Goal: Transaction & Acquisition: Purchase product/service

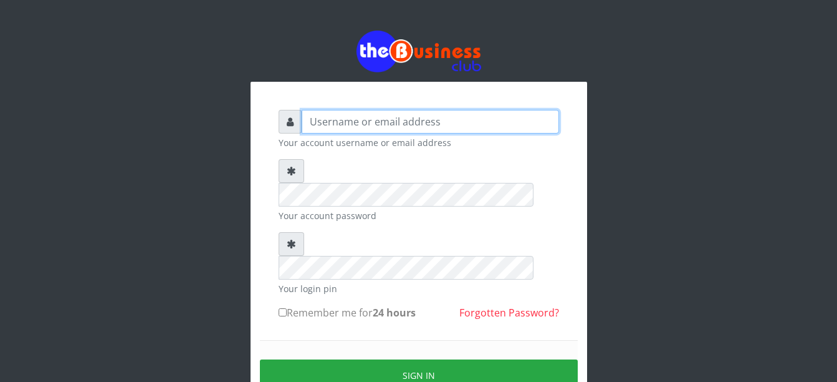
type input "Busybrain2"
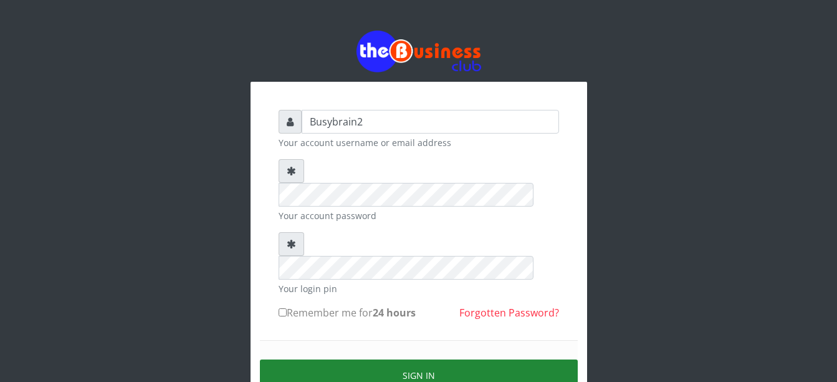
click at [434, 359] on button "Sign in" at bounding box center [419, 375] width 318 height 32
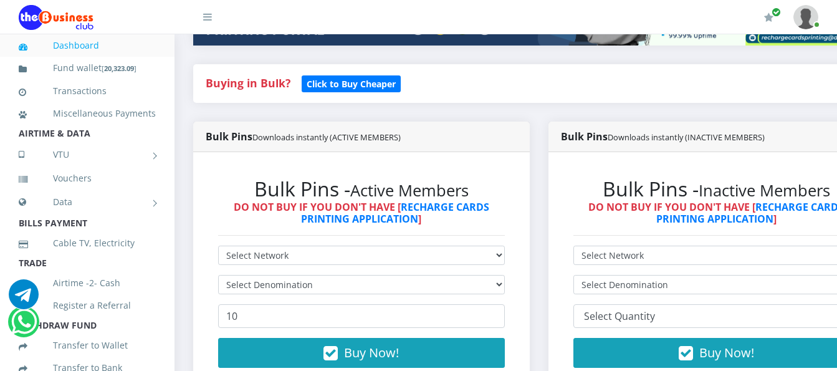
scroll to position [312, 0]
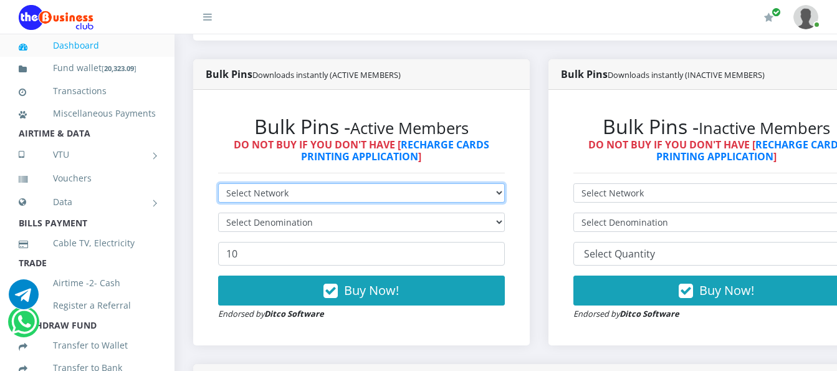
click at [405, 183] on select "Select Network MTN Globacom 9Mobile Airtel" at bounding box center [361, 192] width 287 height 19
select select "MTN"
click at [218, 183] on select "Select Network MTN Globacom 9Mobile Airtel" at bounding box center [361, 192] width 287 height 19
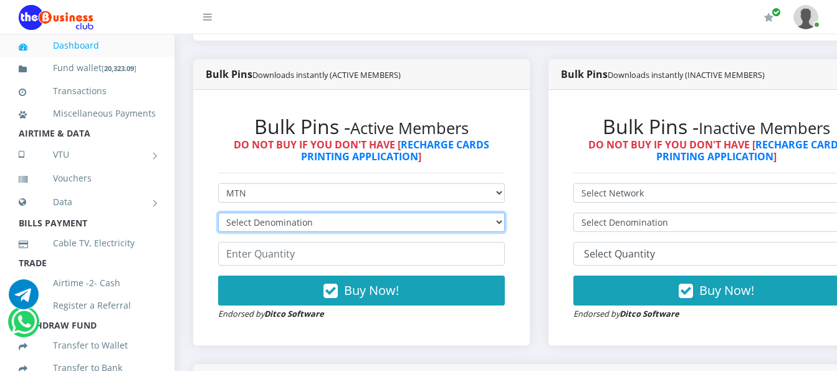
click at [393, 213] on select "Select Denomination MTN NGN100 - ₦96.99 MTN NGN200 - ₦193.98 MTN NGN400 - ₦387.…" at bounding box center [361, 222] width 287 height 19
select select "193.98-200"
click at [218, 213] on select "Select Denomination MTN NGN100 - ₦96.99 MTN NGN200 - ₦193.98 MTN NGN400 - ₦387.…" at bounding box center [361, 222] width 287 height 19
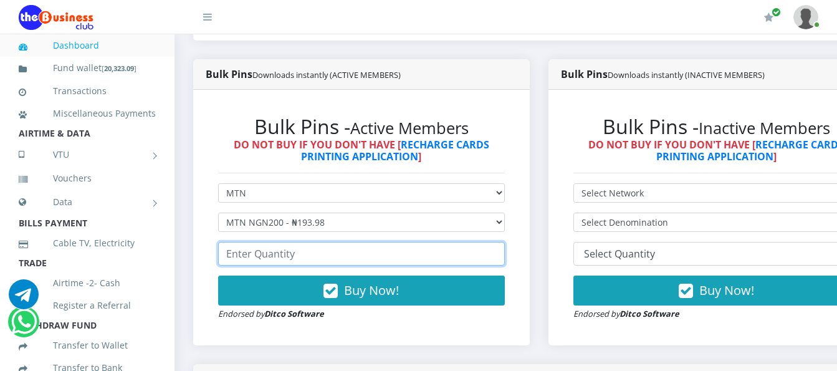
click at [362, 246] on input "number" at bounding box center [361, 254] width 287 height 24
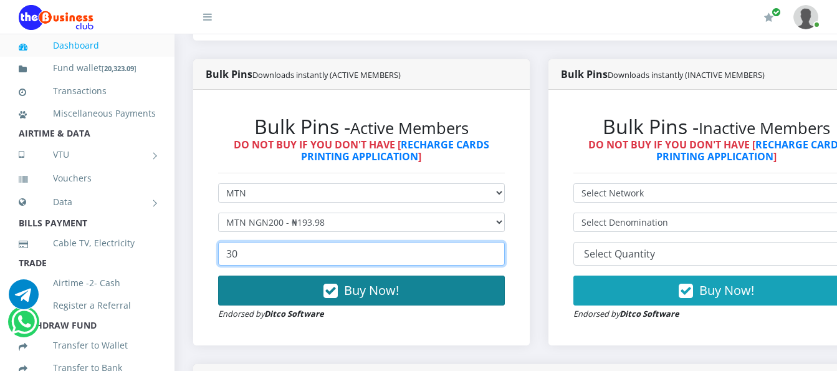
type input "30"
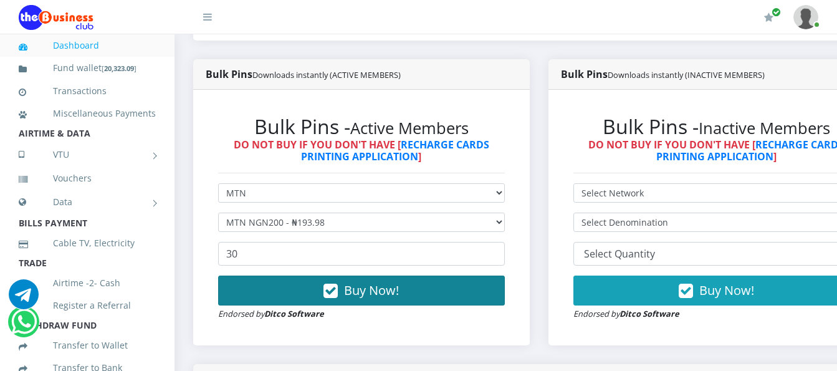
click at [372, 282] on span "Buy Now!" at bounding box center [371, 290] width 55 height 17
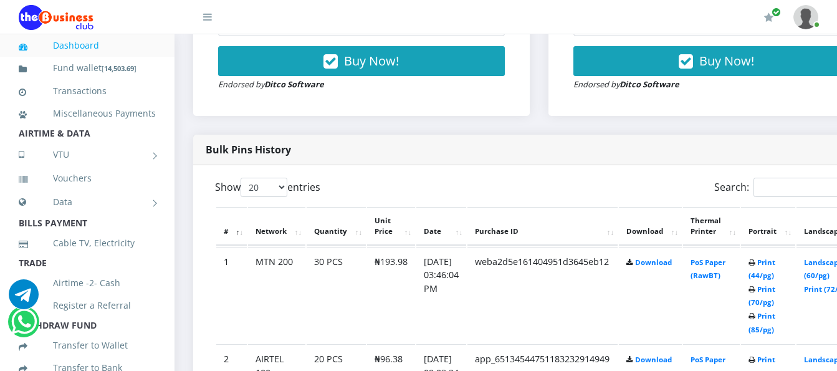
scroll to position [561, 0]
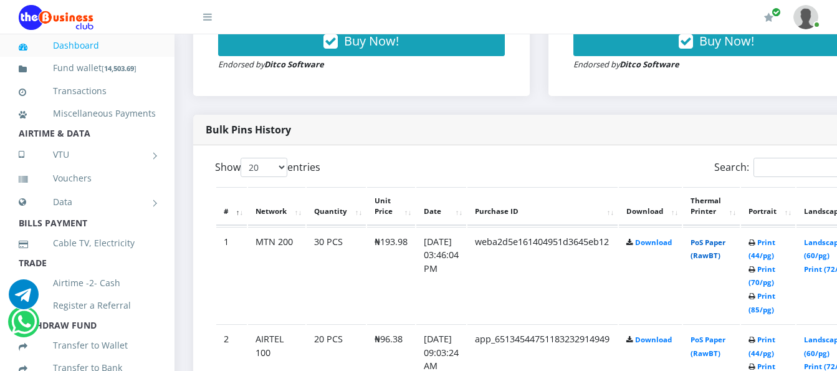
click at [726, 238] on link "PoS Paper (RawBT)" at bounding box center [708, 249] width 35 height 23
click at [718, 236] on td "PoS Paper (RawBT)" at bounding box center [711, 275] width 57 height 97
click at [724, 239] on link "PoS Paper (RawBT)" at bounding box center [708, 249] width 35 height 23
click at [726, 238] on link "PoS Paper (RawBT)" at bounding box center [708, 249] width 35 height 23
click at [724, 238] on link "PoS Paper (RawBT)" at bounding box center [708, 249] width 35 height 23
